Goal: Information Seeking & Learning: Understand process/instructions

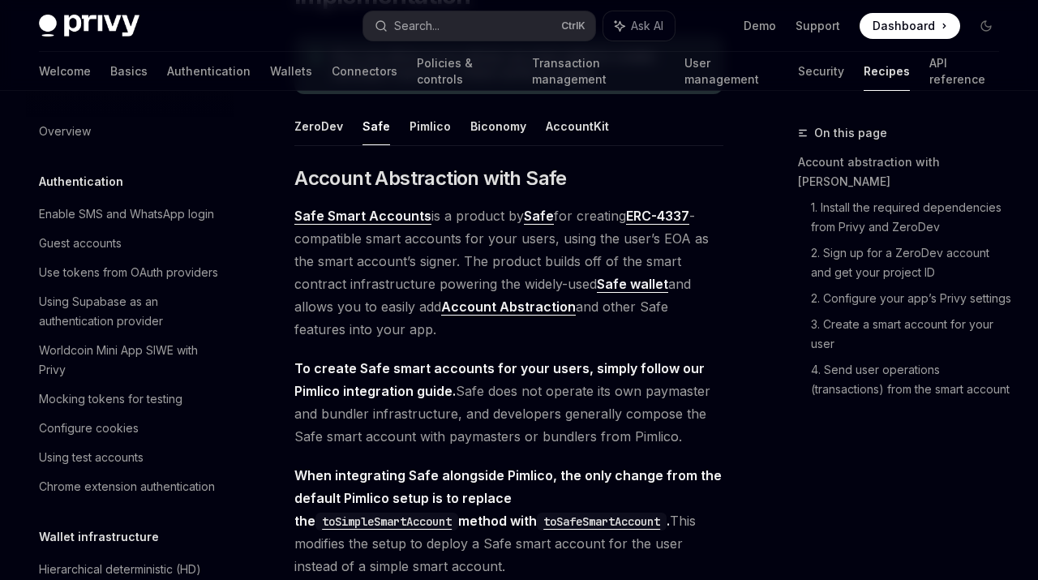
scroll to position [477, 0]
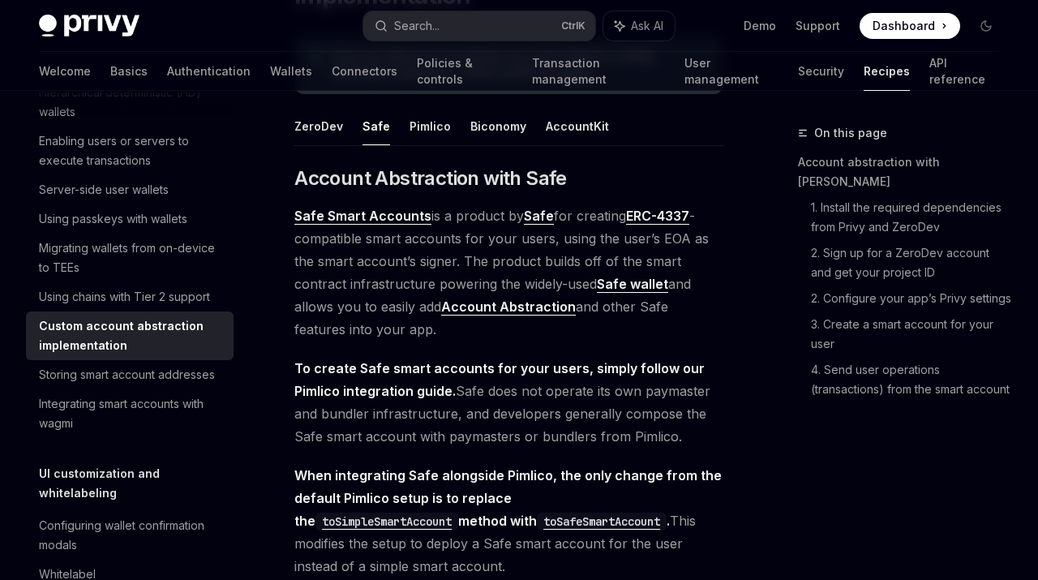
click at [431, 246] on span "Safe Smart Accounts is a product by Safe for creating ERC-4337 -compatible smar…" at bounding box center [508, 272] width 429 height 136
click at [474, 238] on span "Safe Smart Accounts is a product by Safe for creating ERC-4337 -compatible smar…" at bounding box center [508, 272] width 429 height 136
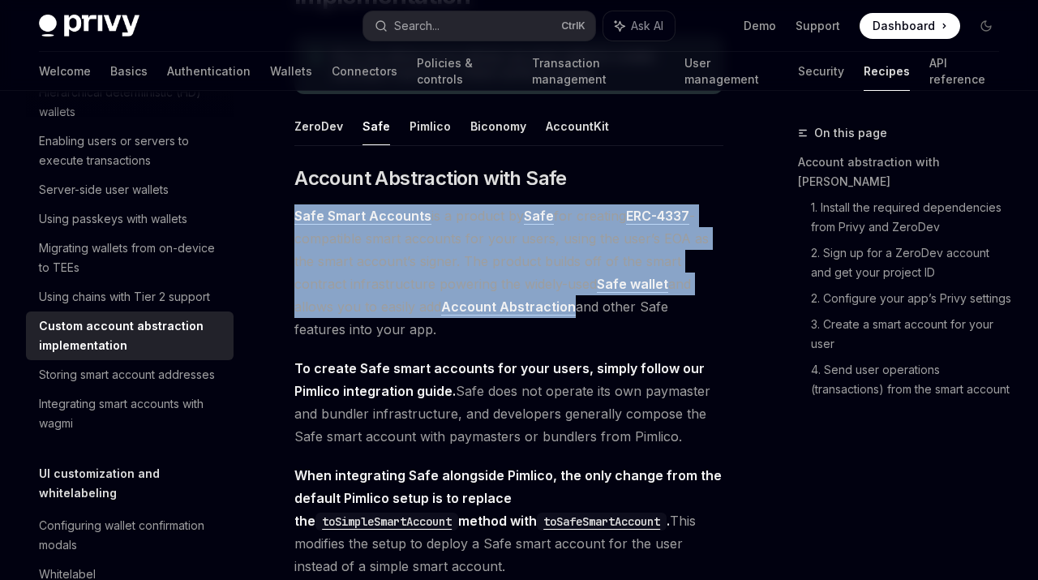
click at [474, 238] on span "Safe Smart Accounts is a product by Safe for creating ERC-4337 -compatible smar…" at bounding box center [508, 272] width 429 height 136
click at [493, 247] on span "Safe Smart Accounts is a product by Safe for creating ERC-4337 -compatible smar…" at bounding box center [508, 272] width 429 height 136
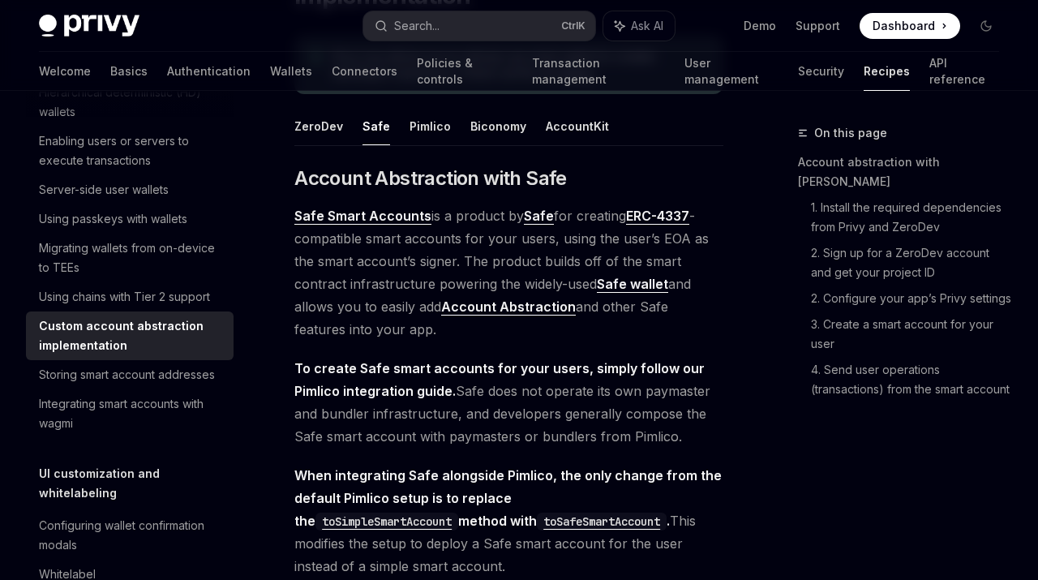
click at [493, 247] on span "Safe Smart Accounts is a product by Safe for creating ERC-4337 -compatible smar…" at bounding box center [508, 272] width 429 height 136
click at [374, 256] on span "Safe Smart Accounts is a product by Safe for creating ERC-4337 -compatible smar…" at bounding box center [508, 272] width 429 height 136
click at [566, 266] on span "Safe Smart Accounts is a product by Safe for creating ERC-4337 -compatible smar…" at bounding box center [508, 272] width 429 height 136
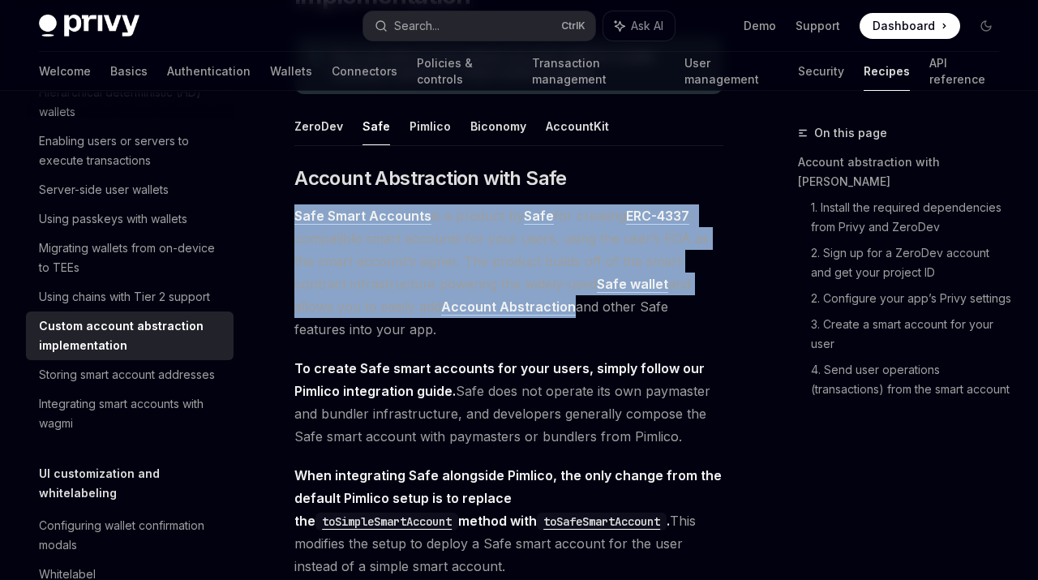
click at [566, 266] on span "Safe Smart Accounts is a product by Safe for creating ERC-4337 -compatible smar…" at bounding box center [508, 272] width 429 height 136
click at [597, 265] on span "Safe Smart Accounts is a product by Safe for creating ERC-4337 -compatible smar…" at bounding box center [508, 272] width 429 height 136
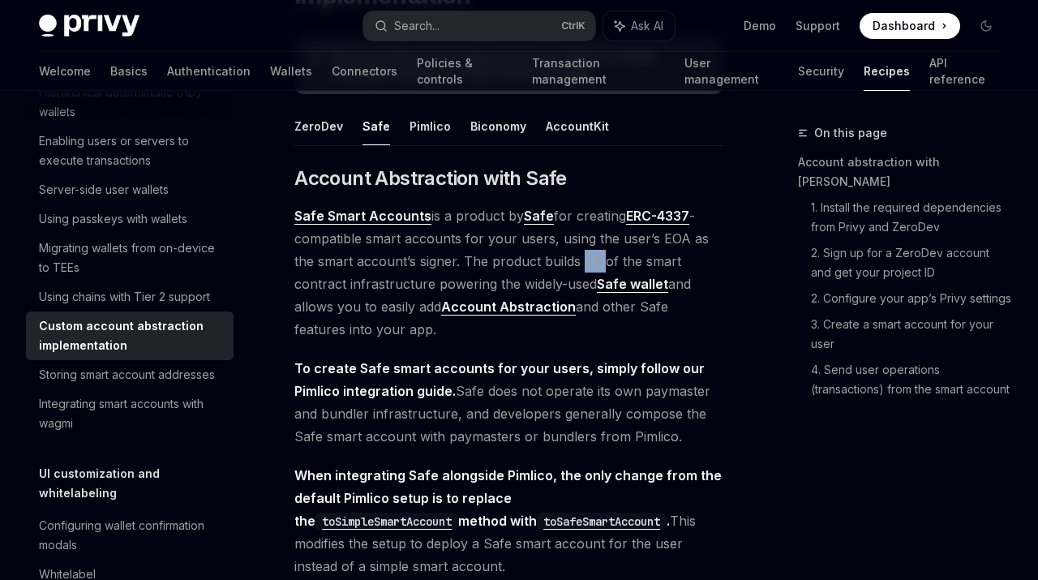
click at [597, 265] on span "Safe Smart Accounts is a product by Safe for creating ERC-4337 -compatible smar…" at bounding box center [508, 272] width 429 height 136
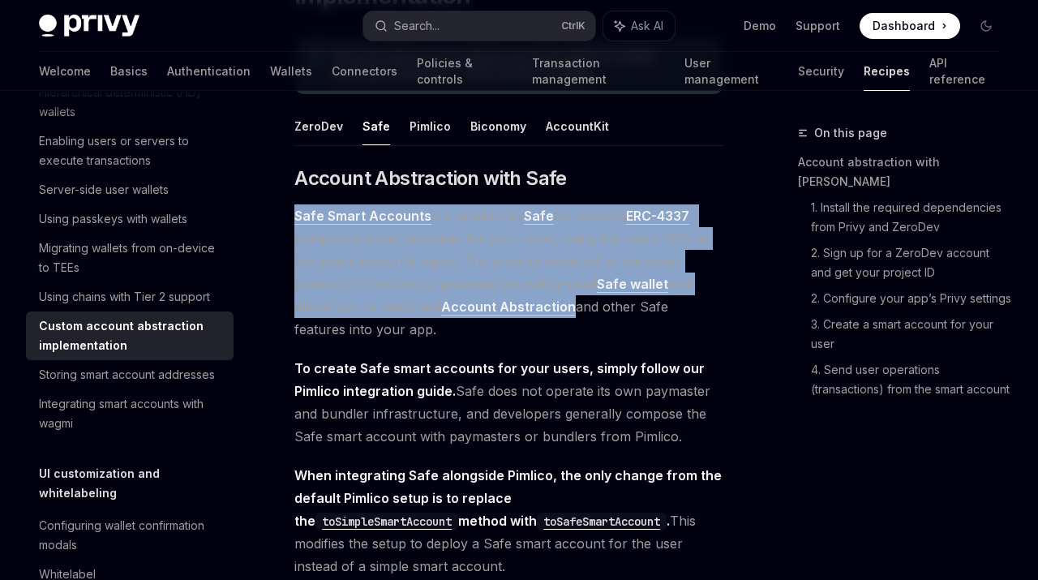
click at [597, 265] on span "Safe Smart Accounts is a product by Safe for creating ERC-4337 -compatible smar…" at bounding box center [508, 272] width 429 height 136
click at [570, 262] on span "Safe Smart Accounts is a product by Safe for creating ERC-4337 -compatible smar…" at bounding box center [508, 272] width 429 height 136
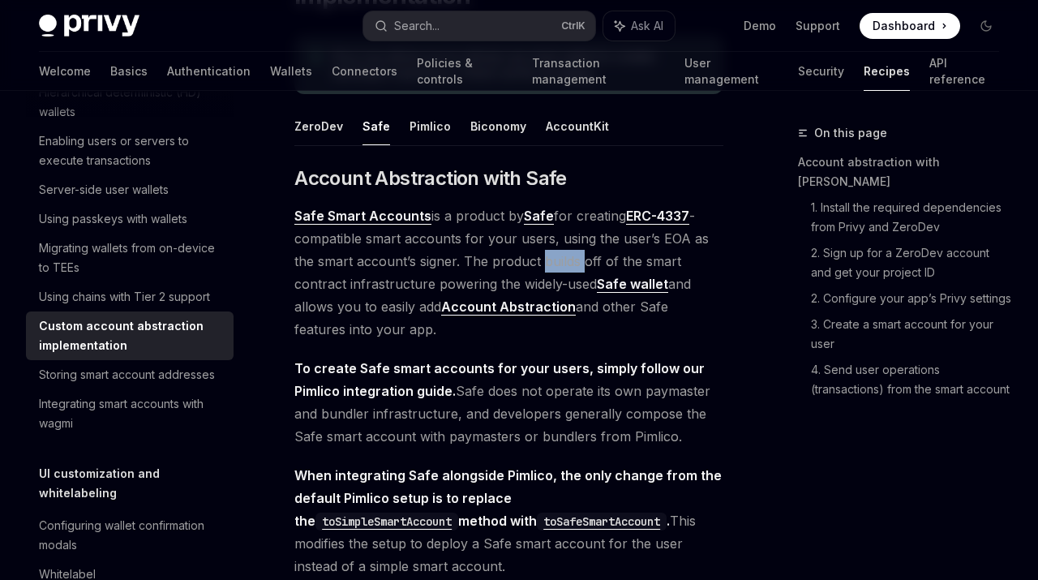
click at [570, 262] on span "Safe Smart Accounts is a product by Safe for creating ERC-4337 -compatible smar…" at bounding box center [508, 272] width 429 height 136
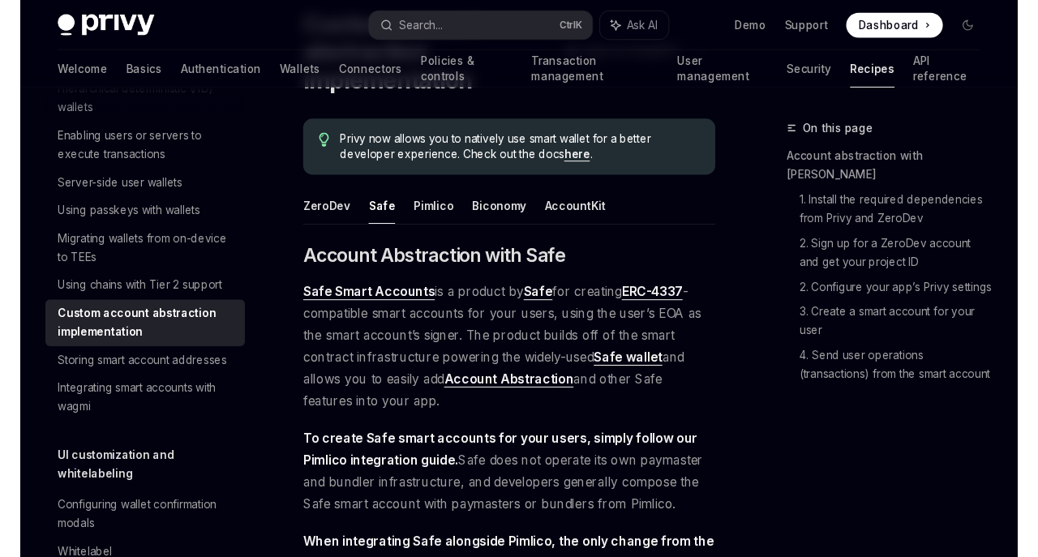
scroll to position [183, 0]
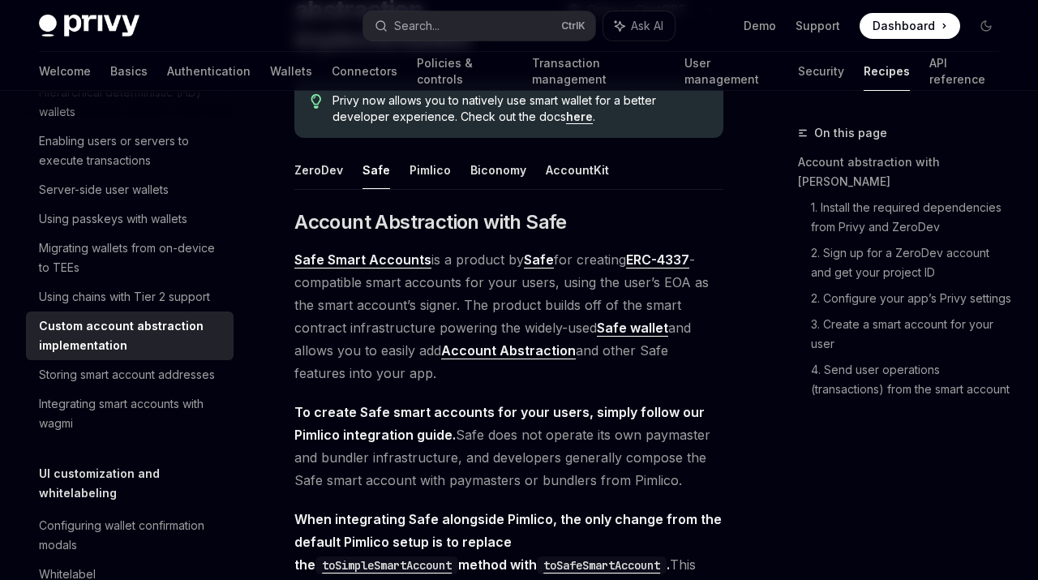
click at [474, 307] on span "Safe Smart Accounts is a product by Safe for creating ERC-4337 -compatible smar…" at bounding box center [508, 316] width 429 height 136
click at [491, 299] on span "Safe Smart Accounts is a product by Safe for creating ERC-4337 -compatible smar…" at bounding box center [508, 316] width 429 height 136
click at [533, 301] on span "Safe Smart Accounts is a product by Safe for creating ERC-4337 -compatible smar…" at bounding box center [508, 316] width 429 height 136
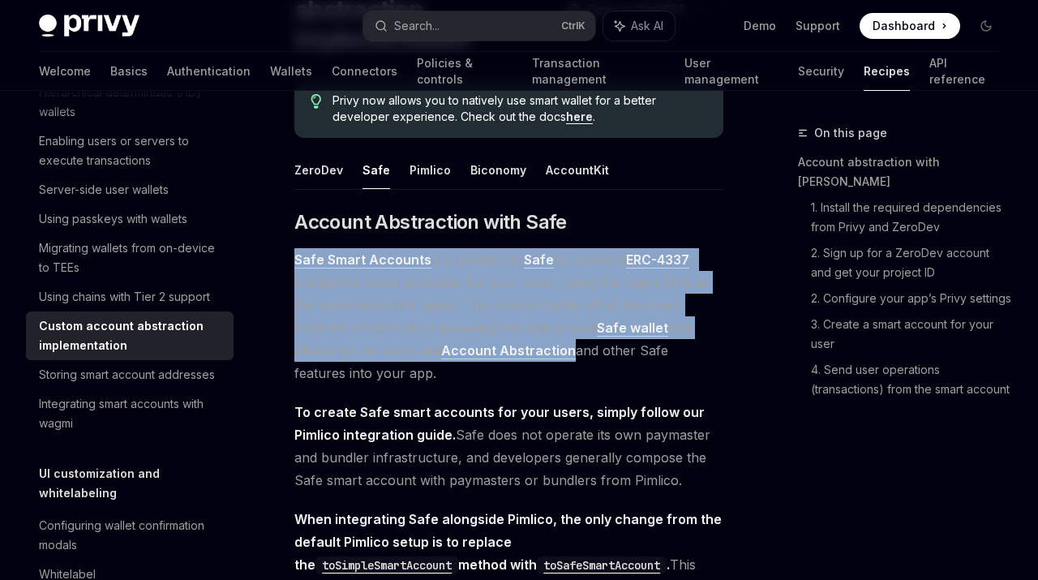
click at [533, 301] on span "Safe Smart Accounts is a product by Safe for creating ERC-4337 -compatible smar…" at bounding box center [508, 316] width 429 height 136
click at [547, 308] on span "Safe Smart Accounts is a product by Safe for creating ERC-4337 -compatible smar…" at bounding box center [508, 316] width 429 height 136
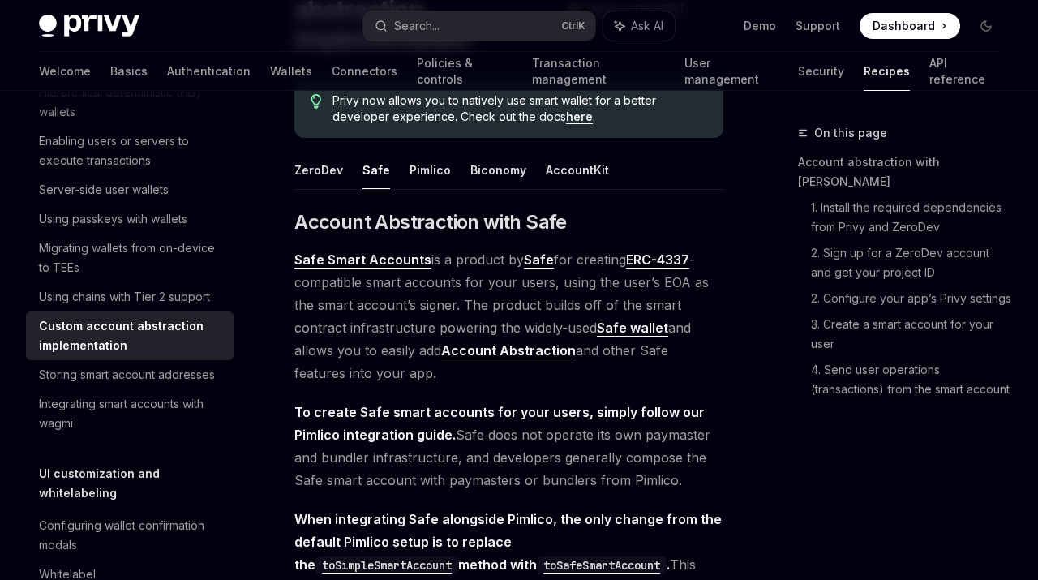
click at [529, 301] on span "Safe Smart Accounts is a product by Safe for creating ERC-4337 -compatible smar…" at bounding box center [508, 316] width 429 height 136
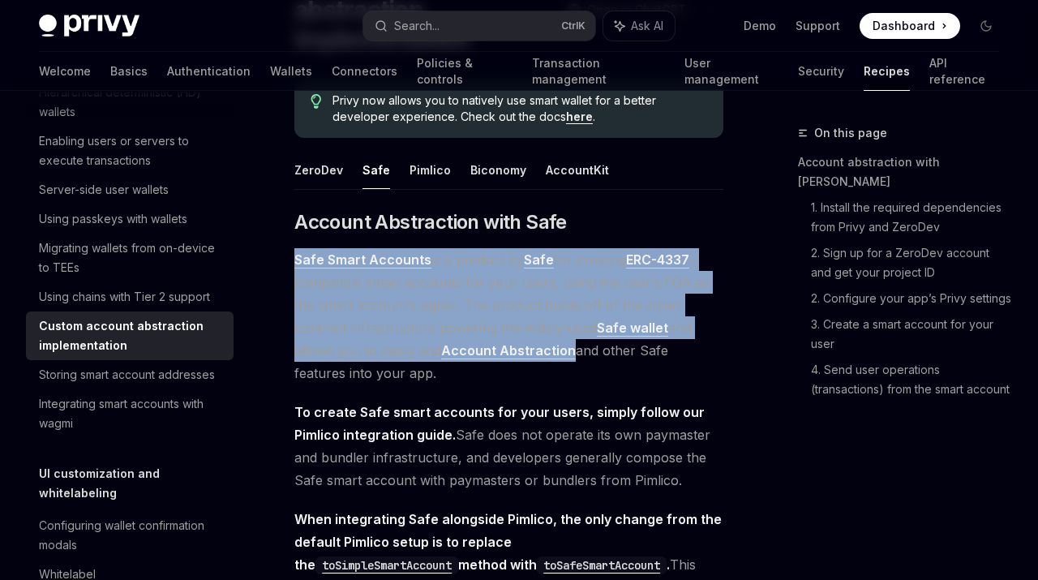
click at [529, 301] on span "Safe Smart Accounts is a product by Safe for creating ERC-4337 -compatible smar…" at bounding box center [508, 316] width 429 height 136
click at [541, 301] on span "Safe Smart Accounts is a product by Safe for creating ERC-4337 -compatible smar…" at bounding box center [508, 316] width 429 height 136
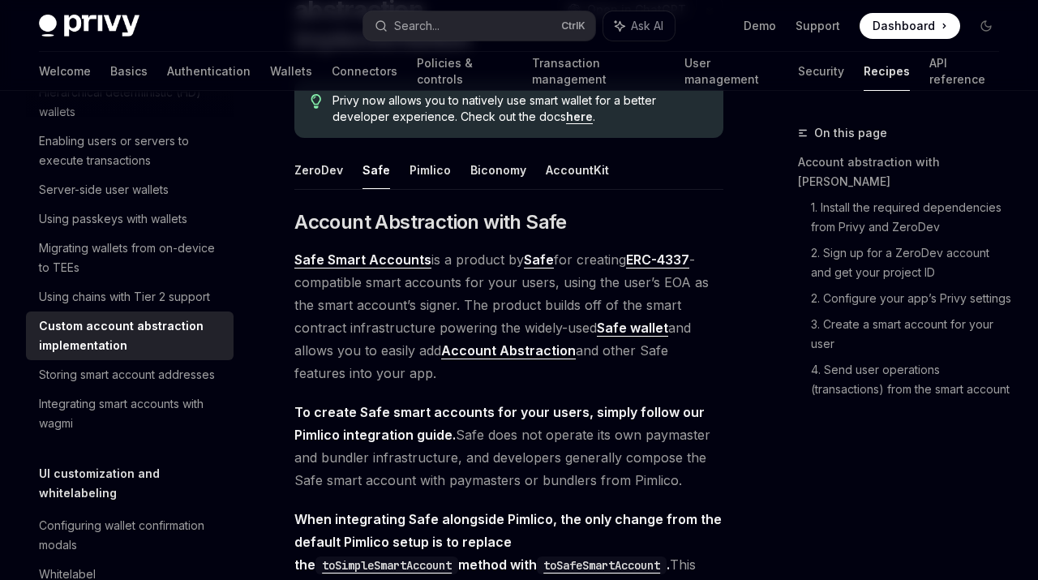
click at [559, 301] on span "Safe Smart Accounts is a product by Safe for creating ERC-4337 -compatible smar…" at bounding box center [508, 316] width 429 height 136
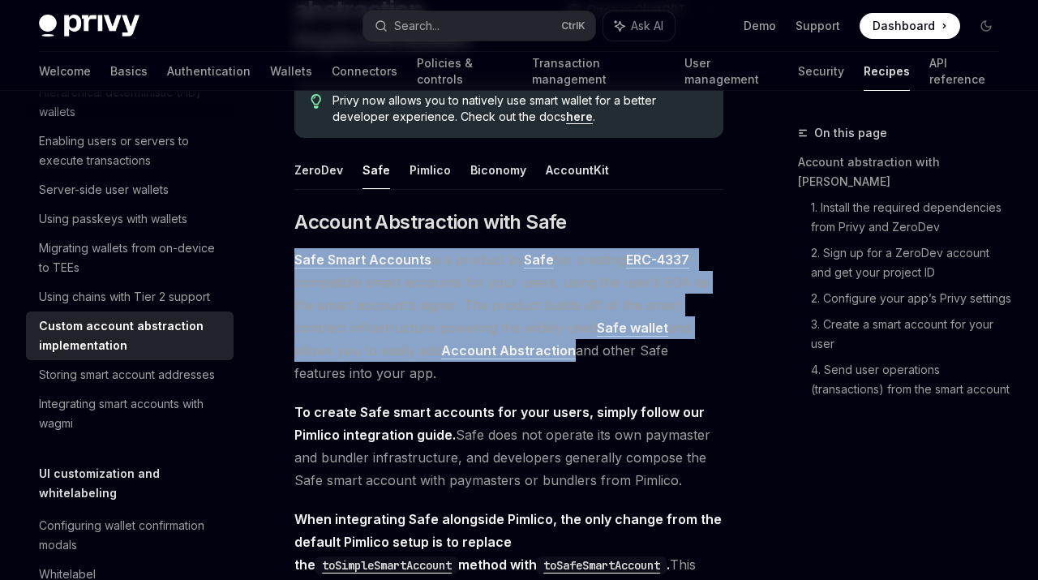
click at [559, 301] on span "Safe Smart Accounts is a product by Safe for creating ERC-4337 -compatible smar…" at bounding box center [508, 316] width 429 height 136
click at [525, 309] on span "Safe Smart Accounts is a product by Safe for creating ERC-4337 -compatible smar…" at bounding box center [508, 316] width 429 height 136
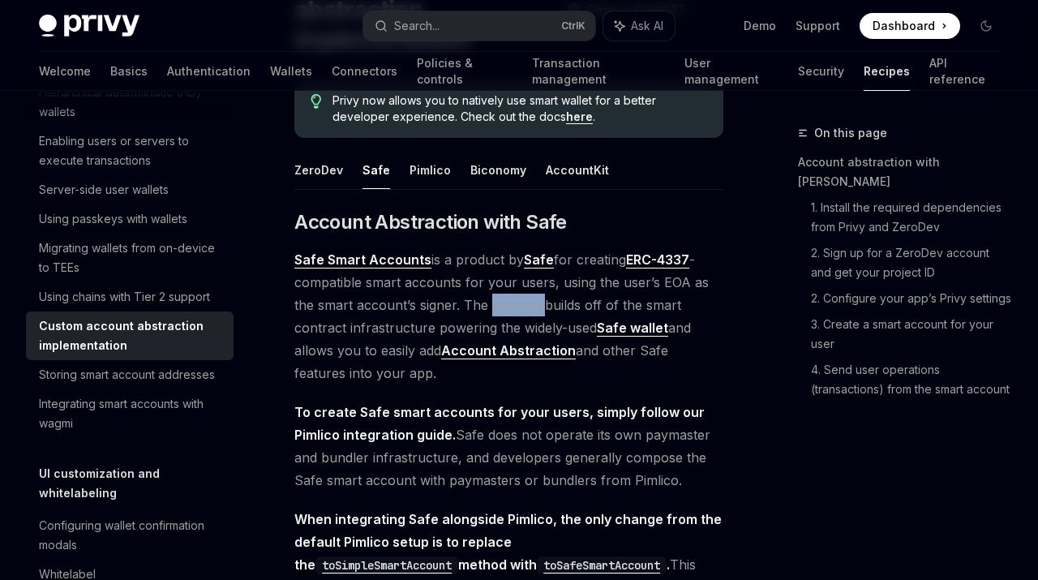
click at [525, 309] on span "Safe Smart Accounts is a product by Safe for creating ERC-4337 -compatible smar…" at bounding box center [508, 316] width 429 height 136
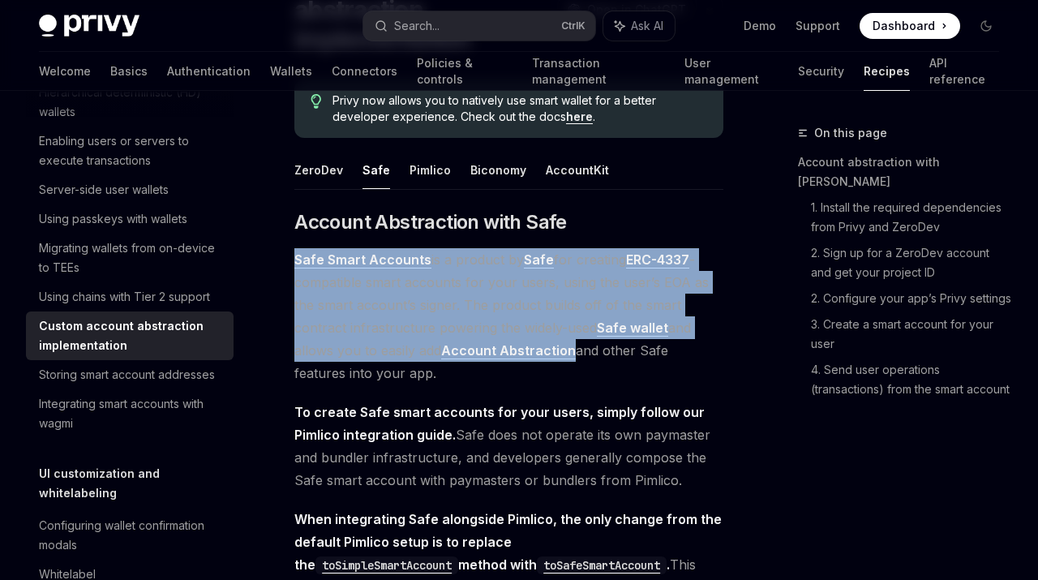
click at [525, 309] on span "Safe Smart Accounts is a product by Safe for creating ERC-4337 -compatible smar…" at bounding box center [508, 316] width 429 height 136
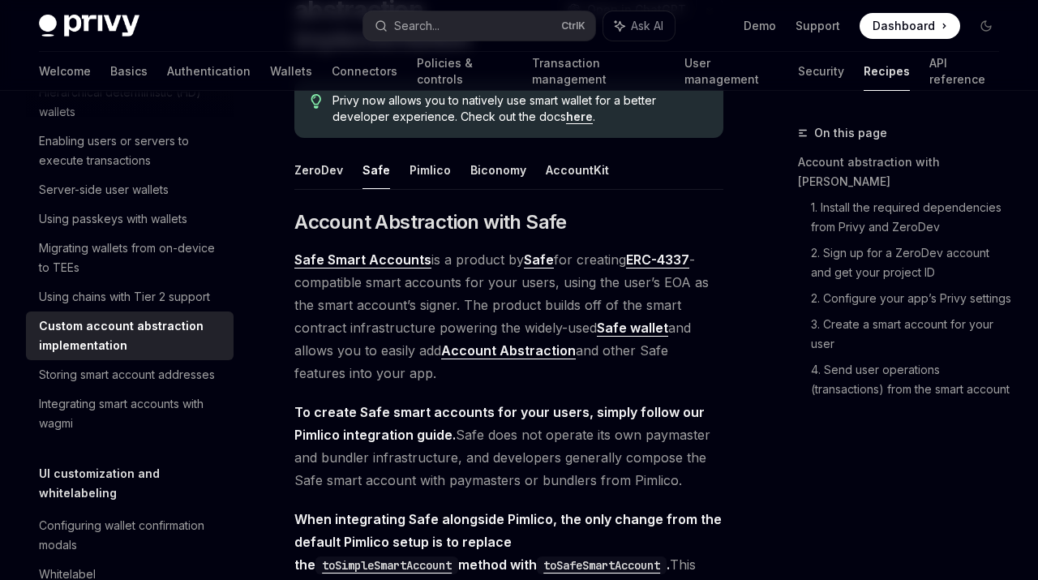
click at [525, 309] on span "Safe Smart Accounts is a product by Safe for creating ERC-4337 -compatible smar…" at bounding box center [508, 316] width 429 height 136
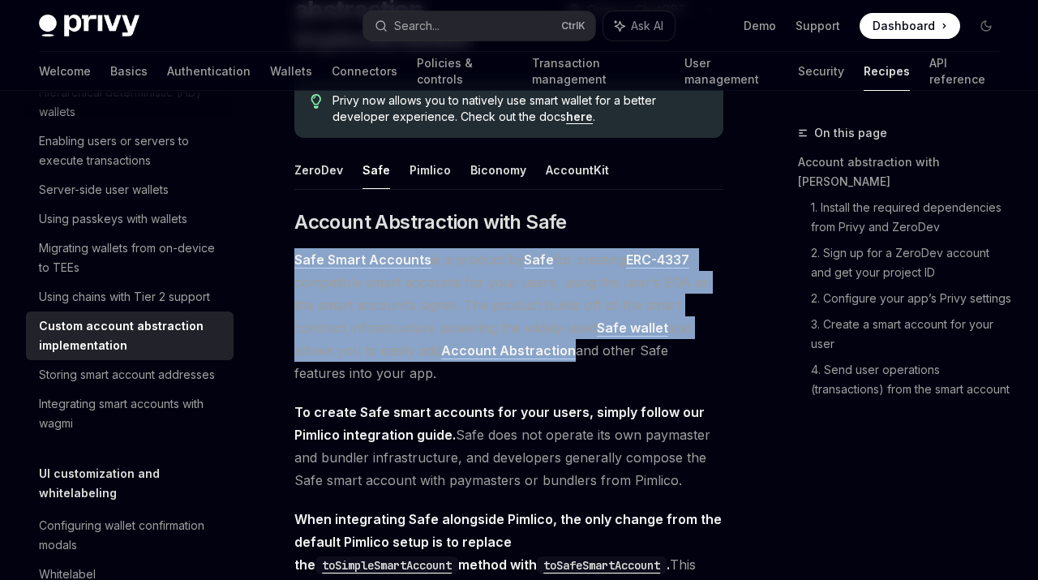
click at [525, 309] on span "Safe Smart Accounts is a product by Safe for creating ERC-4337 -compatible smar…" at bounding box center [508, 316] width 429 height 136
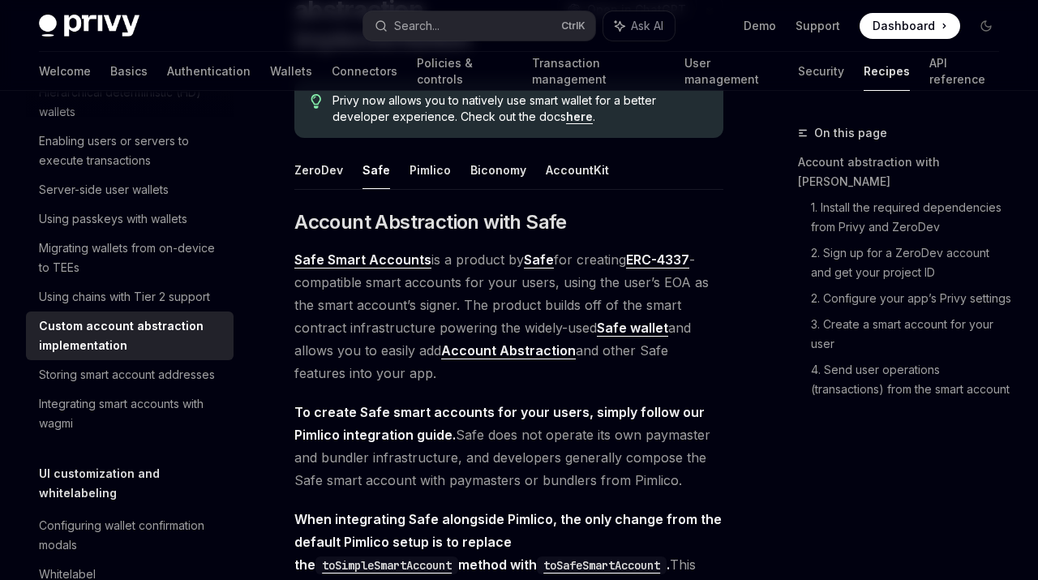
click at [525, 309] on span "Safe Smart Accounts is a product by Safe for creating ERC-4337 -compatible smar…" at bounding box center [508, 316] width 429 height 136
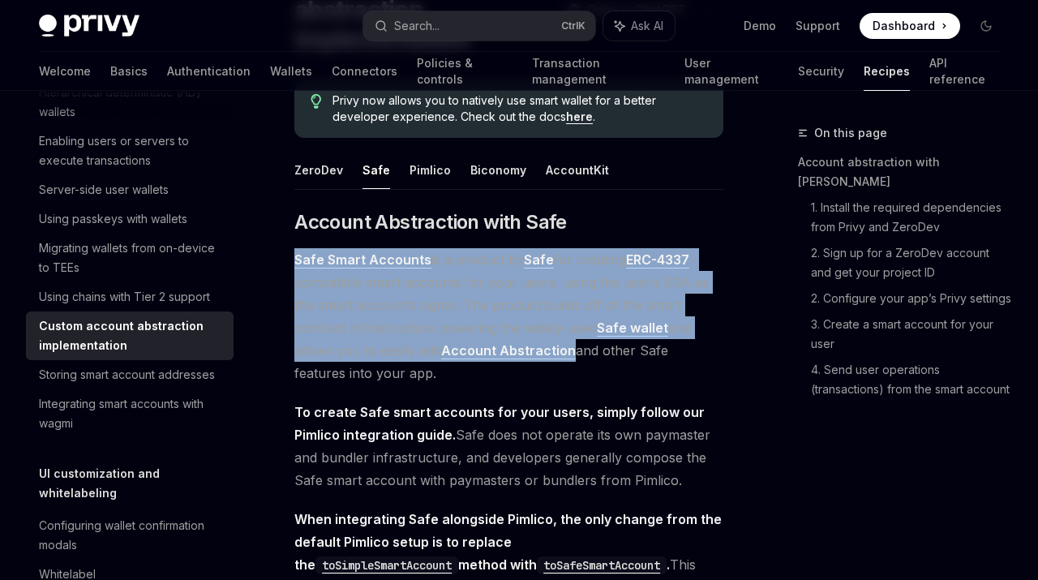
click at [525, 309] on span "Safe Smart Accounts is a product by Safe for creating ERC-4337 -compatible smar…" at bounding box center [508, 316] width 429 height 136
click at [489, 311] on span "Safe Smart Accounts is a product by Safe for creating ERC-4337 -compatible smar…" at bounding box center [508, 316] width 429 height 136
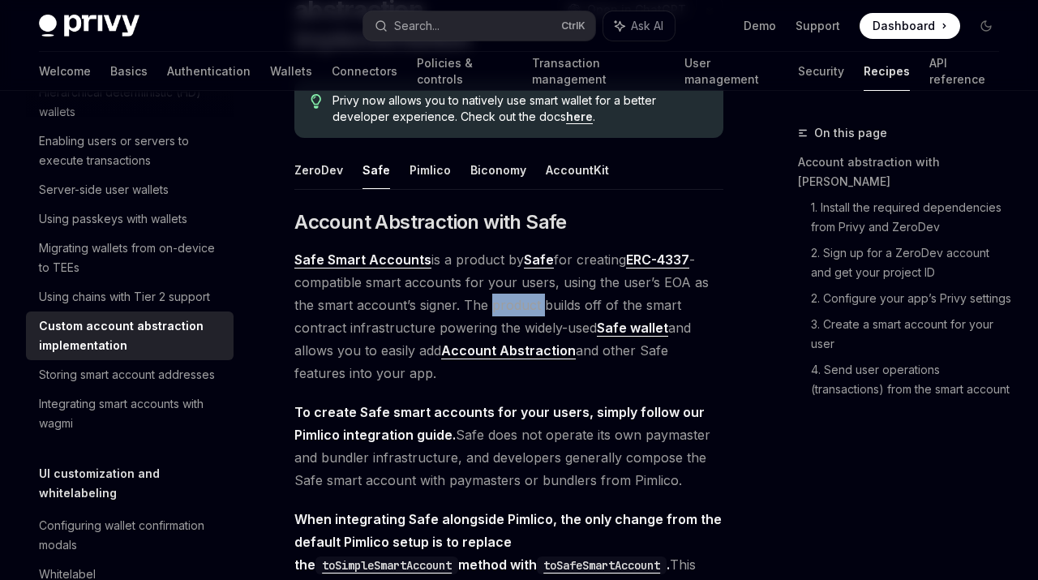
click at [489, 311] on span "Safe Smart Accounts is a product by Safe for creating ERC-4337 -compatible smar…" at bounding box center [508, 316] width 429 height 136
click at [549, 295] on span "Safe Smart Accounts is a product by Safe for creating ERC-4337 -compatible smar…" at bounding box center [508, 316] width 429 height 136
click at [574, 298] on span "Safe Smart Accounts is a product by Safe for creating ERC-4337 -compatible smar…" at bounding box center [508, 316] width 429 height 136
click at [469, 318] on span "Safe Smart Accounts is a product by Safe for creating ERC-4337 -compatible smar…" at bounding box center [508, 316] width 429 height 136
click at [508, 322] on span "Safe Smart Accounts is a product by Safe for creating ERC-4337 -compatible smar…" at bounding box center [508, 316] width 429 height 136
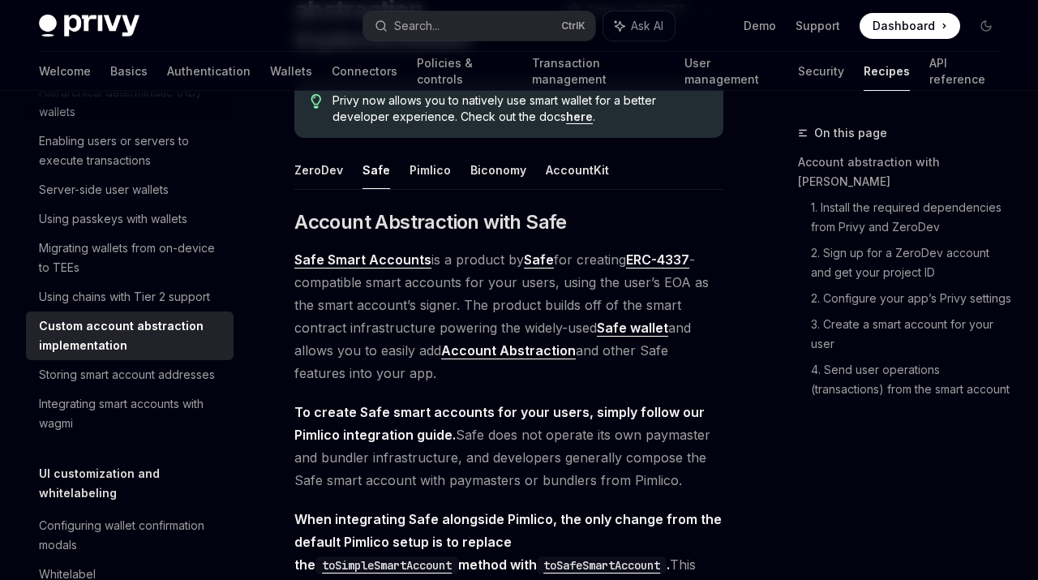
click at [545, 322] on span "Safe Smart Accounts is a product by Safe for creating ERC-4337 -compatible smar…" at bounding box center [508, 316] width 429 height 136
type textarea "*"
